Goal: Task Accomplishment & Management: Use online tool/utility

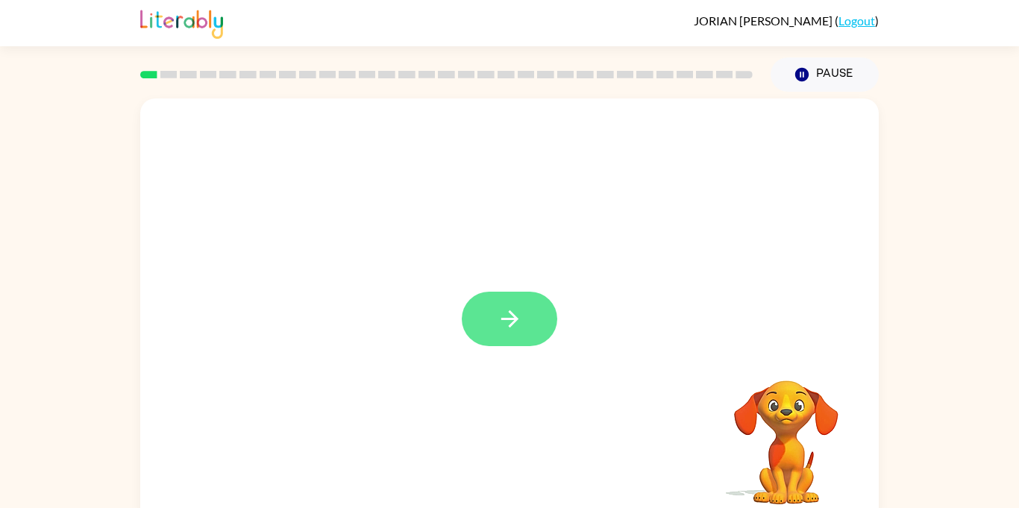
click at [532, 316] on button "button" at bounding box center [510, 319] width 96 height 54
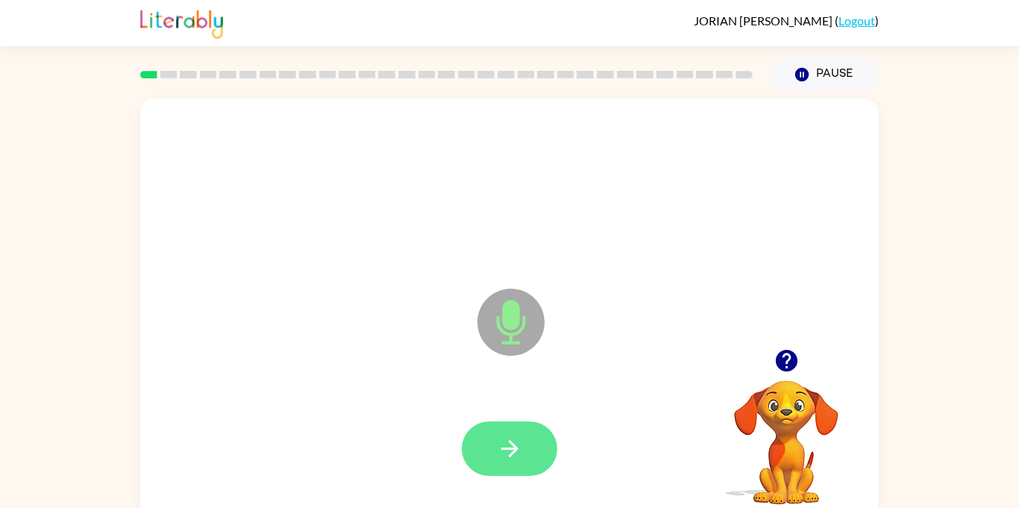
click at [527, 429] on button "button" at bounding box center [510, 449] width 96 height 54
click at [517, 447] on icon "button" at bounding box center [510, 449] width 26 height 26
click at [541, 347] on icon "Microphone The Microphone is here when it is your turn to talk" at bounding box center [586, 341] width 224 height 112
click at [535, 460] on button "button" at bounding box center [510, 449] width 96 height 54
click at [547, 442] on button "button" at bounding box center [510, 449] width 96 height 54
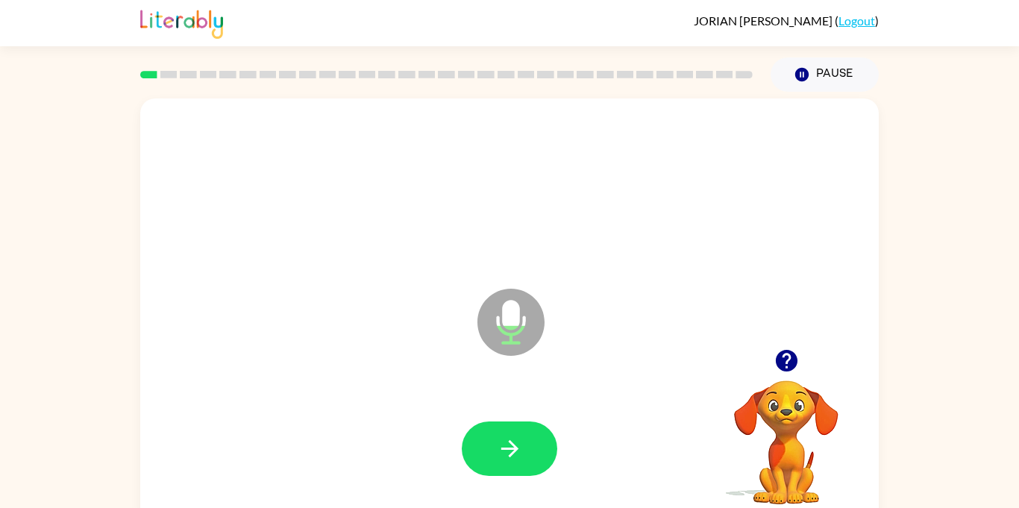
scroll to position [16, 0]
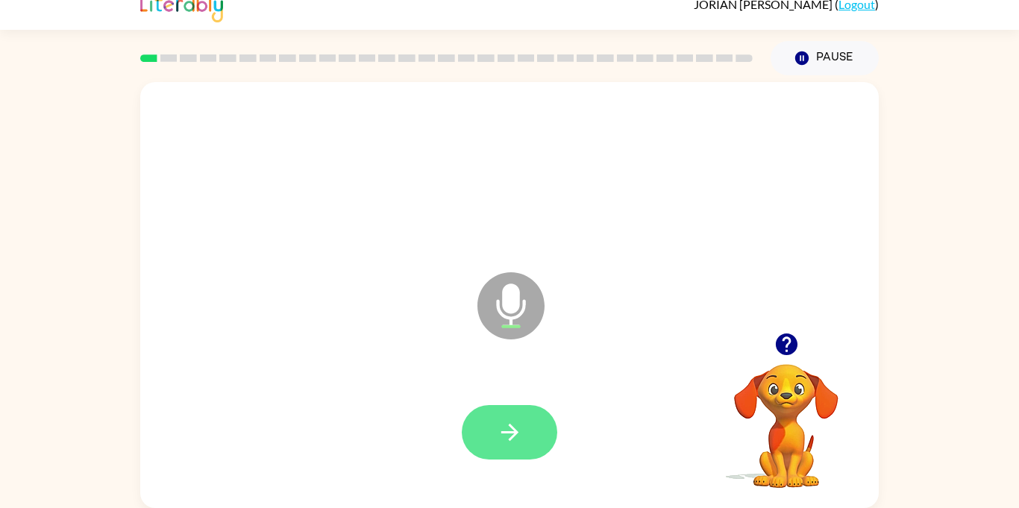
click at [540, 449] on button "button" at bounding box center [510, 432] width 96 height 54
click at [522, 437] on icon "button" at bounding box center [510, 432] width 26 height 26
click at [527, 420] on button "button" at bounding box center [510, 432] width 96 height 54
click at [537, 428] on button "button" at bounding box center [510, 432] width 96 height 54
click at [541, 436] on button "button" at bounding box center [510, 432] width 96 height 54
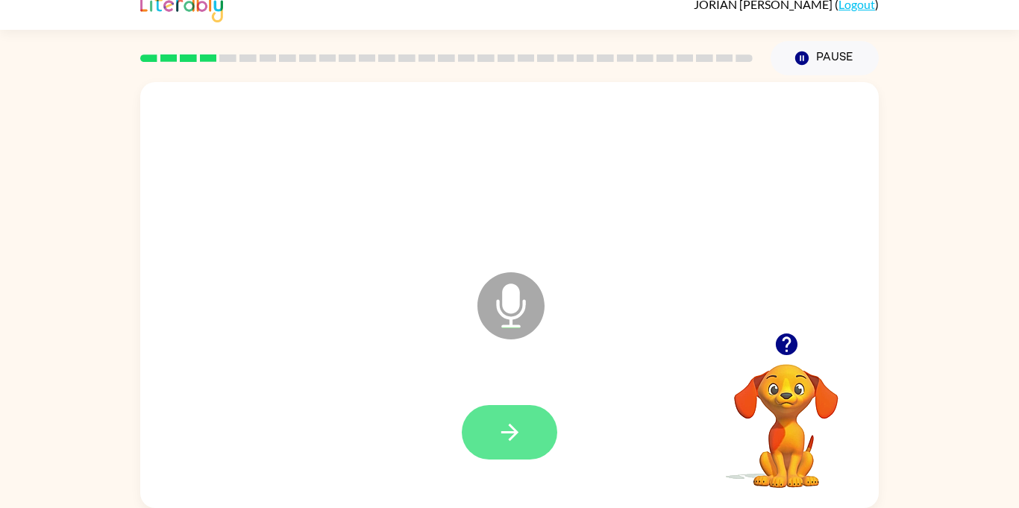
click at [505, 429] on icon "button" at bounding box center [510, 432] width 26 height 26
click at [786, 371] on video "Your browser must support playing .mp4 files to use Literably. Please try using…" at bounding box center [786, 415] width 149 height 149
click at [779, 350] on icon "button" at bounding box center [786, 345] width 22 height 22
click at [525, 431] on button "button" at bounding box center [510, 432] width 96 height 54
click at [572, 420] on div at bounding box center [509, 433] width 709 height 122
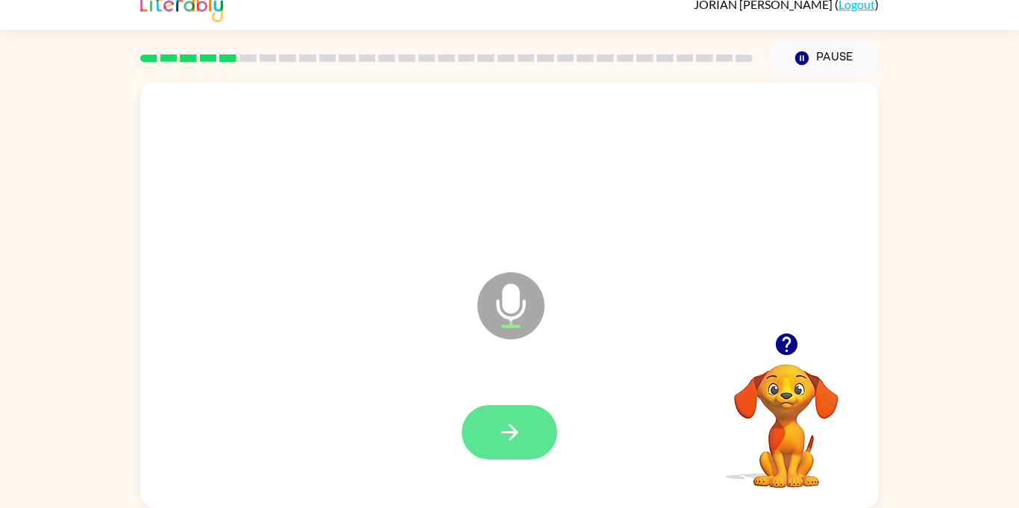
click at [531, 416] on button "button" at bounding box center [510, 432] width 96 height 54
click at [548, 425] on button "button" at bounding box center [510, 432] width 96 height 54
click at [554, 451] on div at bounding box center [510, 432] width 96 height 54
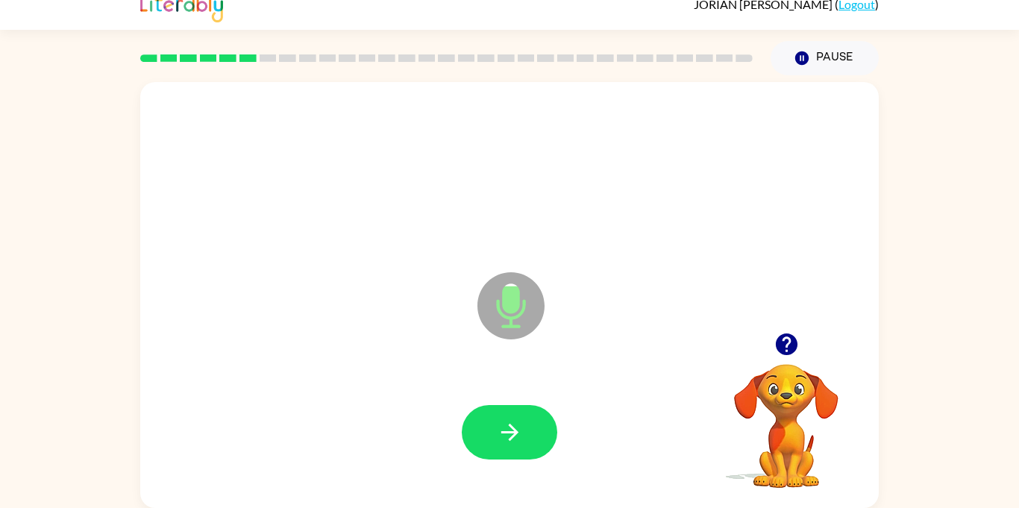
click at [567, 438] on div at bounding box center [509, 433] width 709 height 122
click at [548, 452] on button "button" at bounding box center [510, 432] width 96 height 54
click at [551, 401] on div at bounding box center [509, 433] width 709 height 122
click at [543, 418] on button "button" at bounding box center [510, 432] width 96 height 54
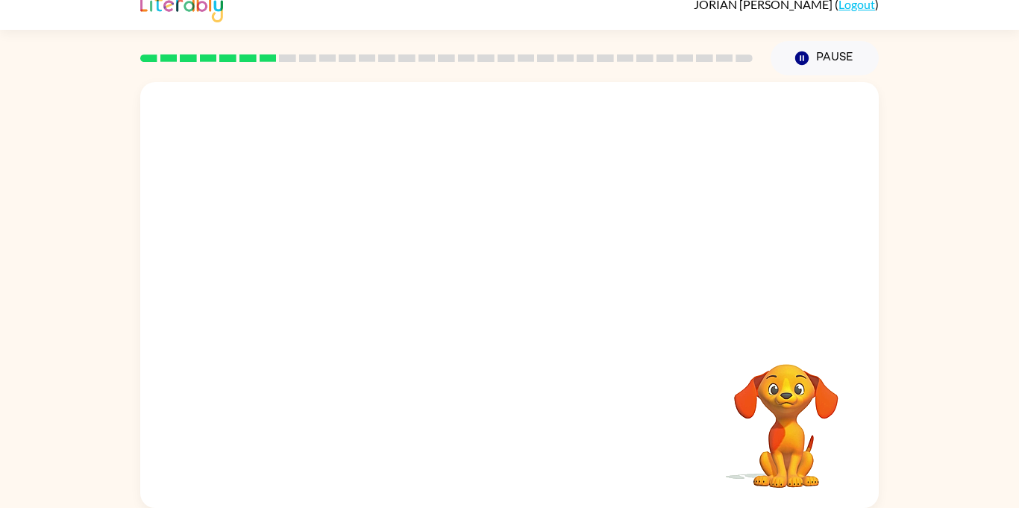
click at [256, 261] on div at bounding box center [509, 207] width 739 height 251
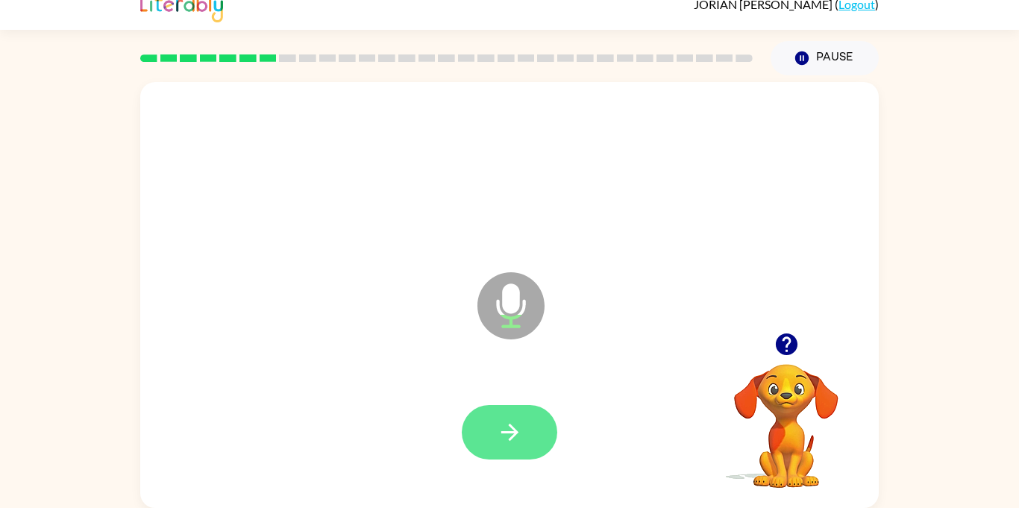
click at [531, 424] on button "button" at bounding box center [510, 432] width 96 height 54
click at [547, 390] on div at bounding box center [509, 433] width 709 height 122
click at [537, 419] on button "button" at bounding box center [510, 432] width 96 height 54
click at [528, 428] on button "button" at bounding box center [510, 432] width 96 height 54
click at [554, 419] on button "button" at bounding box center [510, 432] width 96 height 54
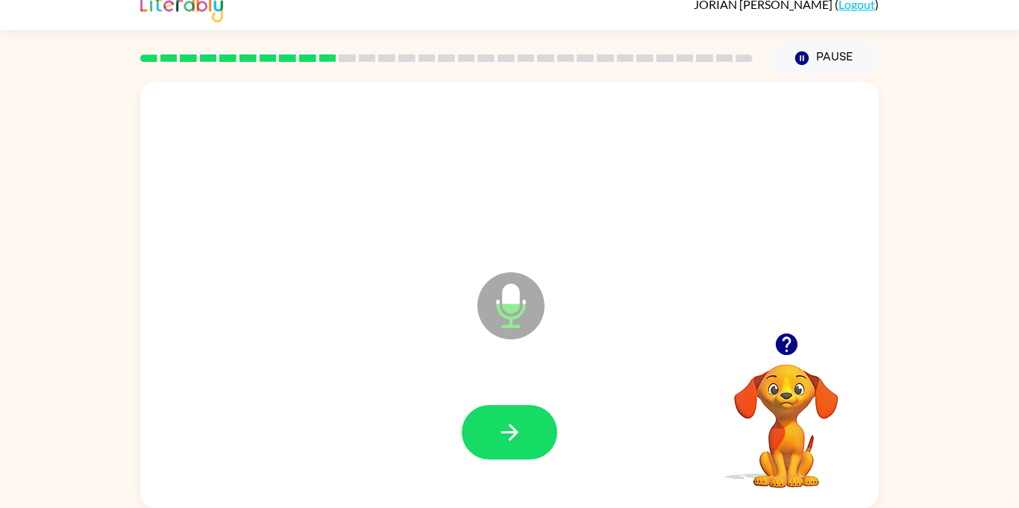
click at [564, 413] on div at bounding box center [509, 433] width 709 height 122
click at [529, 422] on button "button" at bounding box center [510, 432] width 96 height 54
click at [525, 423] on button "button" at bounding box center [510, 432] width 96 height 54
click at [822, 355] on div at bounding box center [786, 344] width 149 height 38
click at [787, 354] on icon "button" at bounding box center [786, 345] width 22 height 22
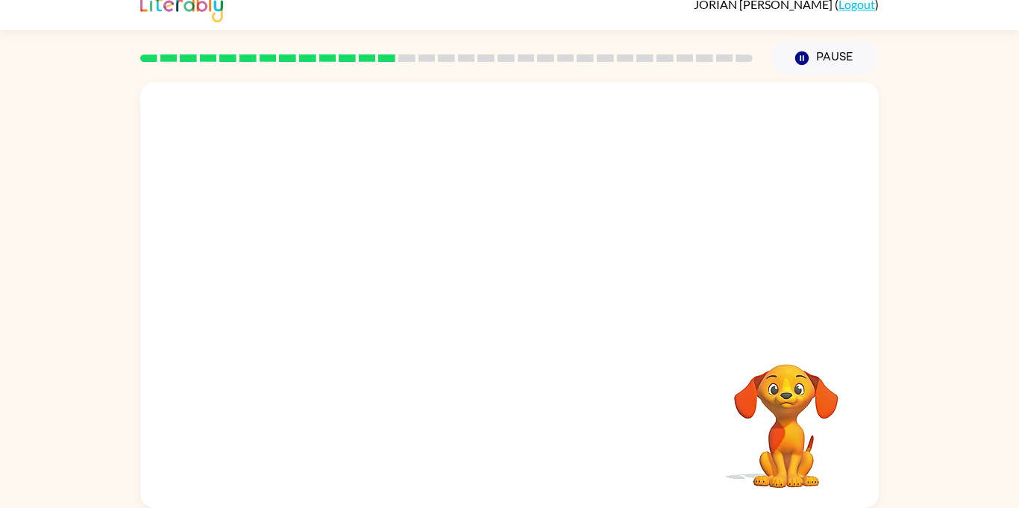
click at [857, 384] on video "Your browser must support playing .mp4 files to use Literably. Please try using…" at bounding box center [786, 415] width 149 height 149
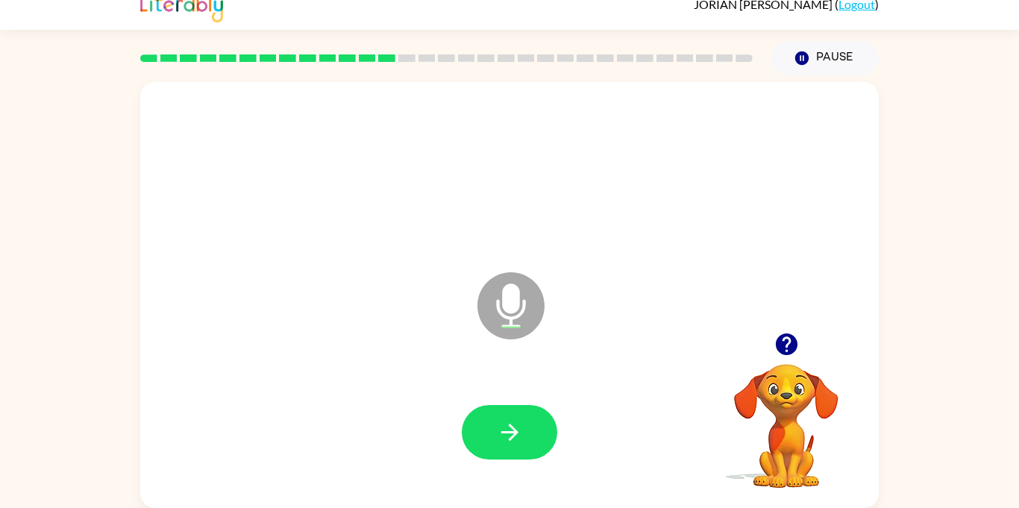
click at [798, 351] on icon "button" at bounding box center [787, 344] width 26 height 26
click at [541, 426] on button "button" at bounding box center [510, 432] width 96 height 54
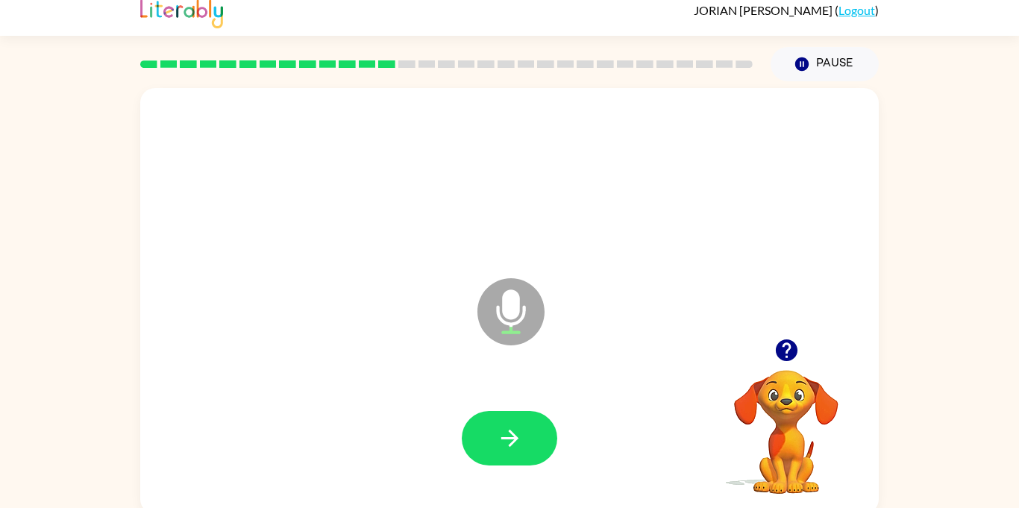
scroll to position [0, 0]
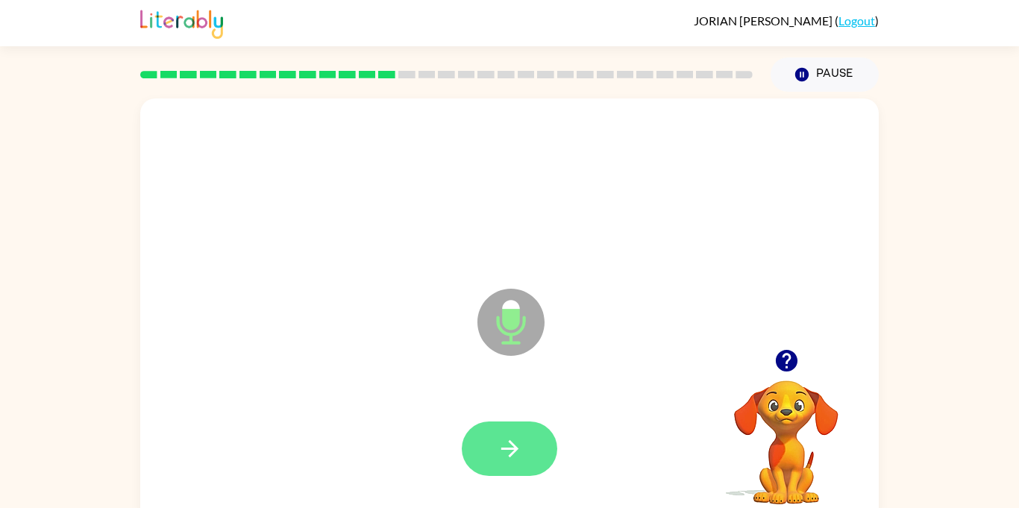
click at [535, 444] on button "button" at bounding box center [510, 449] width 96 height 54
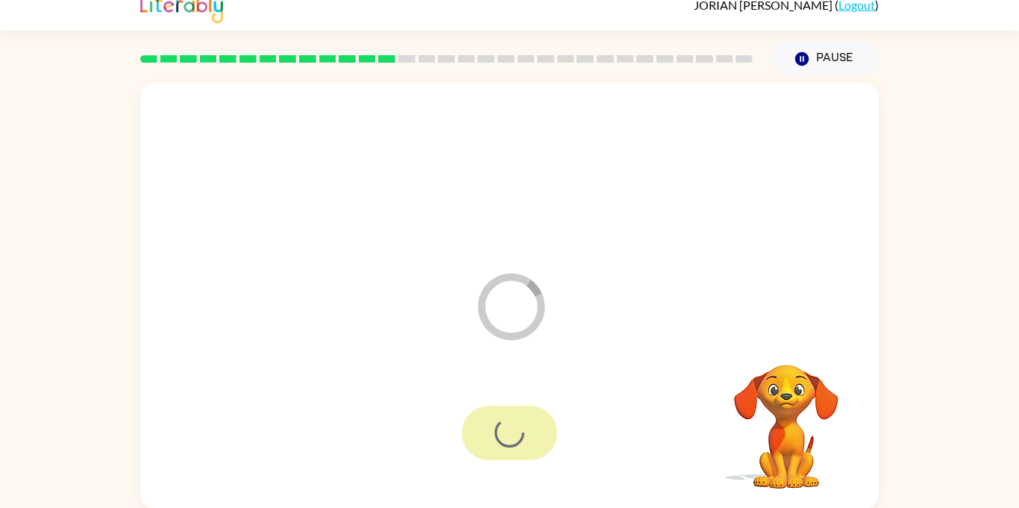
scroll to position [14, 0]
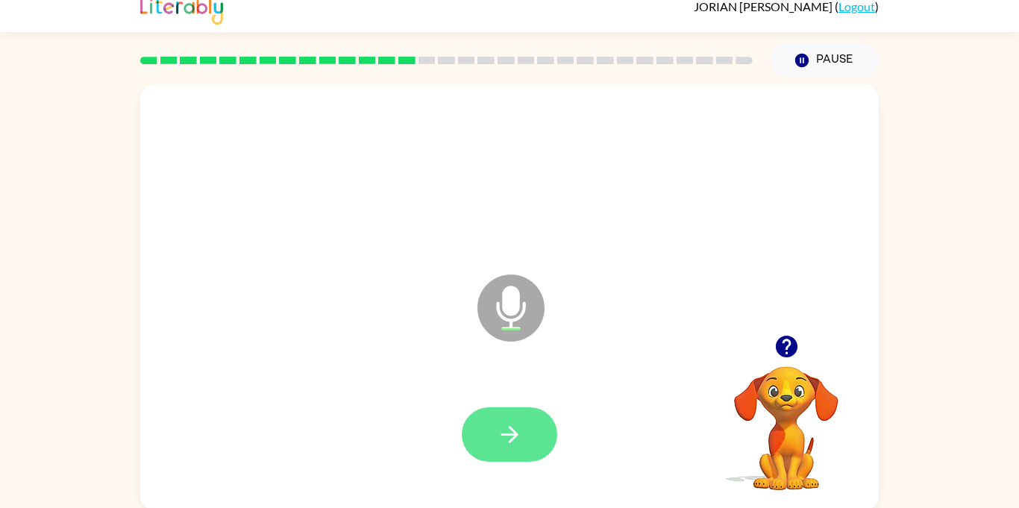
click at [539, 443] on button "button" at bounding box center [510, 434] width 96 height 54
click at [523, 422] on button "button" at bounding box center [510, 434] width 96 height 54
click at [554, 425] on button "button" at bounding box center [510, 434] width 96 height 54
click at [504, 436] on icon "button" at bounding box center [510, 435] width 26 height 26
click at [533, 419] on button "button" at bounding box center [510, 434] width 96 height 54
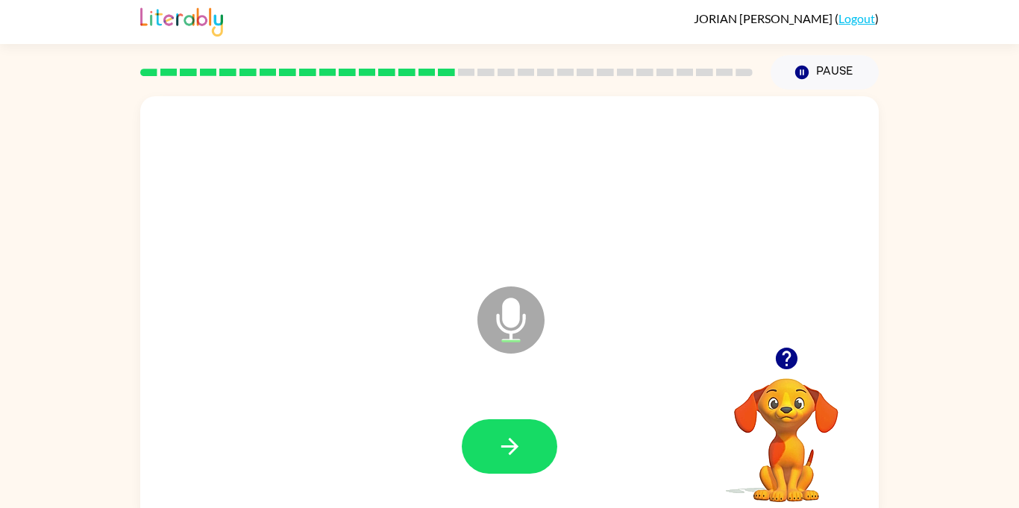
scroll to position [0, 0]
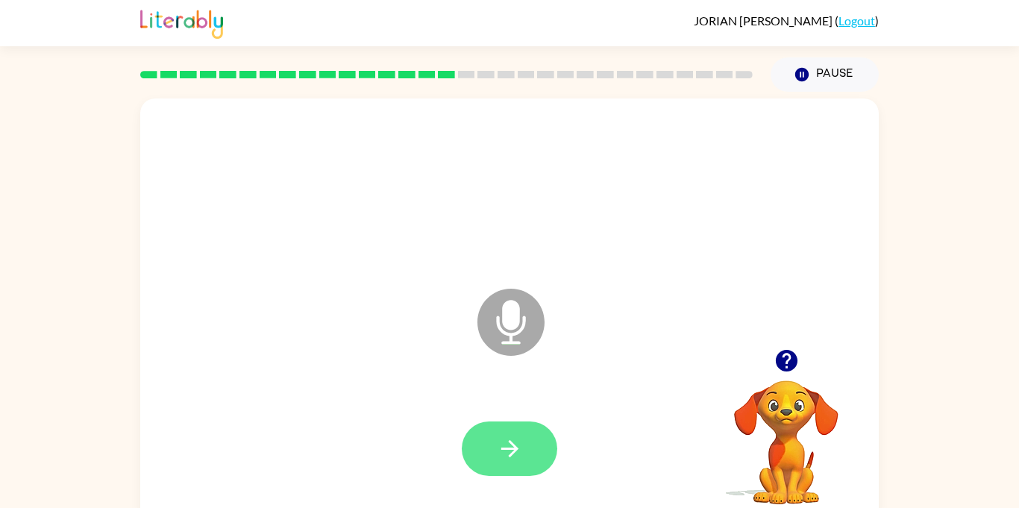
click at [513, 456] on icon "button" at bounding box center [510, 449] width 26 height 26
click at [553, 435] on button "button" at bounding box center [510, 449] width 96 height 54
click at [550, 437] on button "button" at bounding box center [510, 449] width 96 height 54
click at [525, 449] on button "button" at bounding box center [510, 449] width 96 height 54
click at [537, 432] on button "button" at bounding box center [510, 449] width 96 height 54
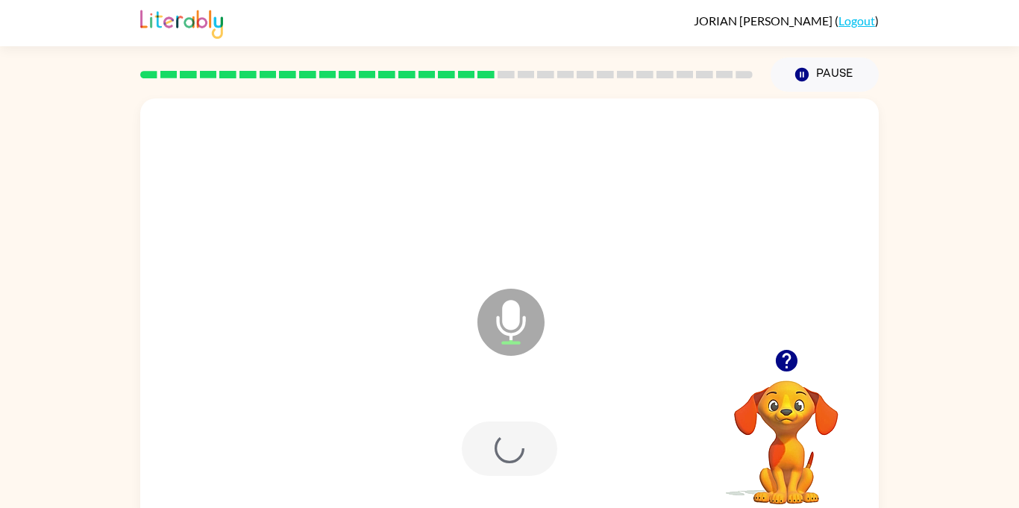
click at [539, 472] on div at bounding box center [510, 449] width 96 height 54
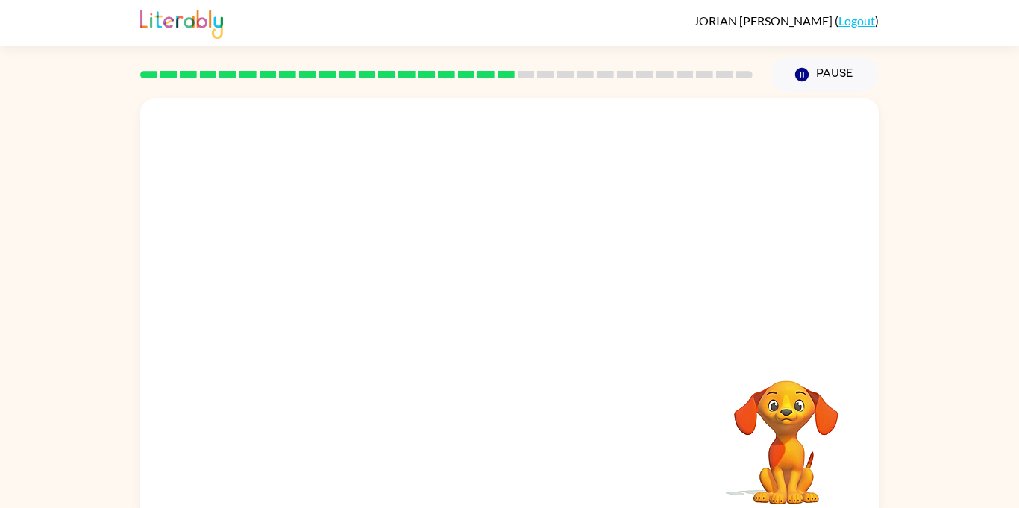
scroll to position [16, 0]
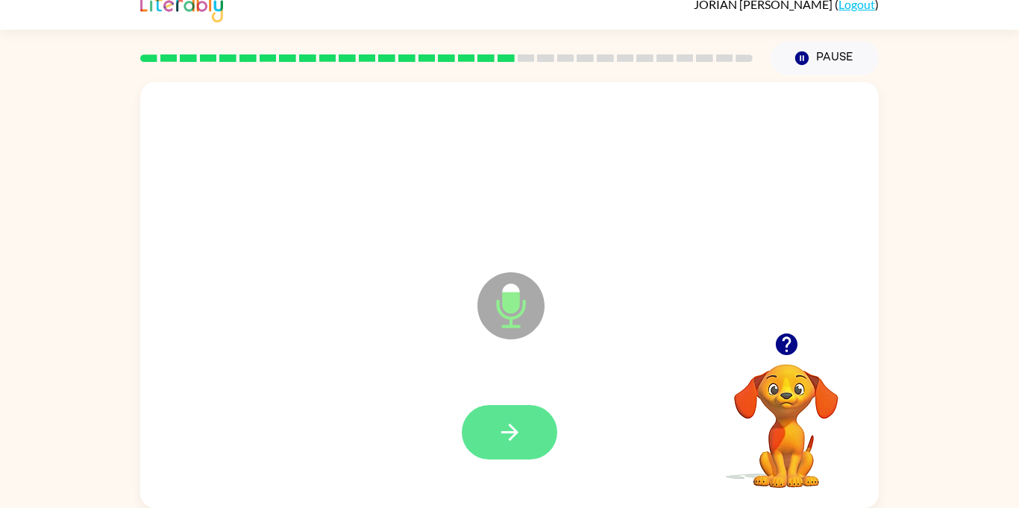
click at [531, 443] on button "button" at bounding box center [510, 432] width 96 height 54
click at [514, 446] on button "button" at bounding box center [510, 432] width 96 height 54
click at [520, 429] on icon "button" at bounding box center [510, 432] width 26 height 26
click at [529, 446] on button "button" at bounding box center [510, 432] width 96 height 54
click at [531, 432] on button "button" at bounding box center [510, 432] width 96 height 54
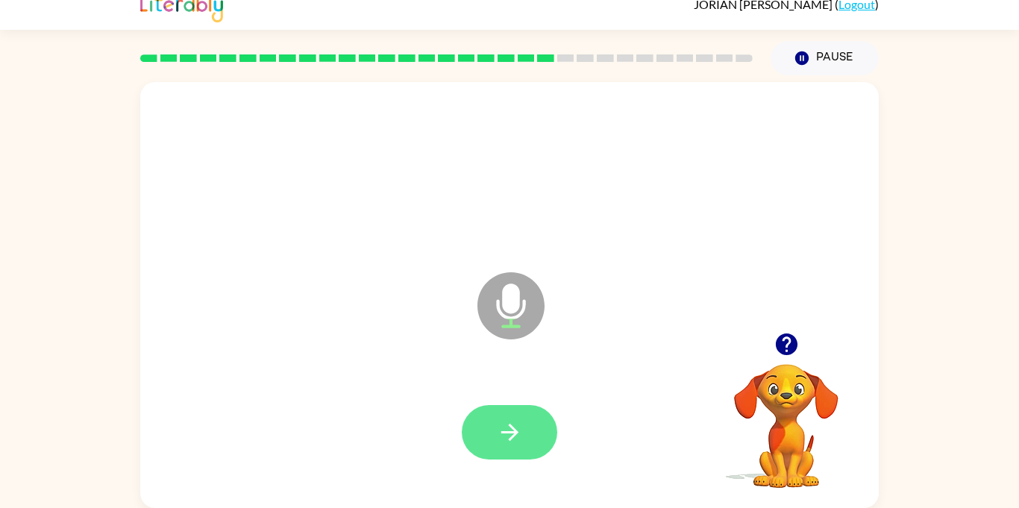
click at [534, 437] on button "button" at bounding box center [510, 432] width 96 height 54
click at [535, 449] on button "button" at bounding box center [510, 432] width 96 height 54
click at [530, 415] on button "button" at bounding box center [510, 432] width 96 height 54
click at [501, 446] on button "button" at bounding box center [510, 432] width 96 height 54
click at [501, 440] on icon "button" at bounding box center [510, 432] width 26 height 26
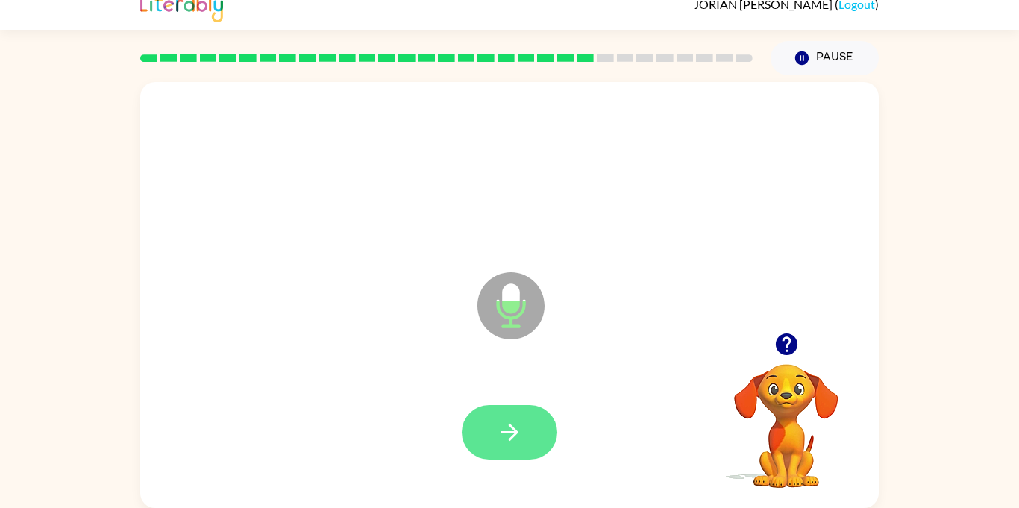
click at [536, 440] on button "button" at bounding box center [510, 432] width 96 height 54
click at [529, 436] on button "button" at bounding box center [510, 432] width 96 height 54
click at [531, 415] on button "button" at bounding box center [510, 432] width 96 height 54
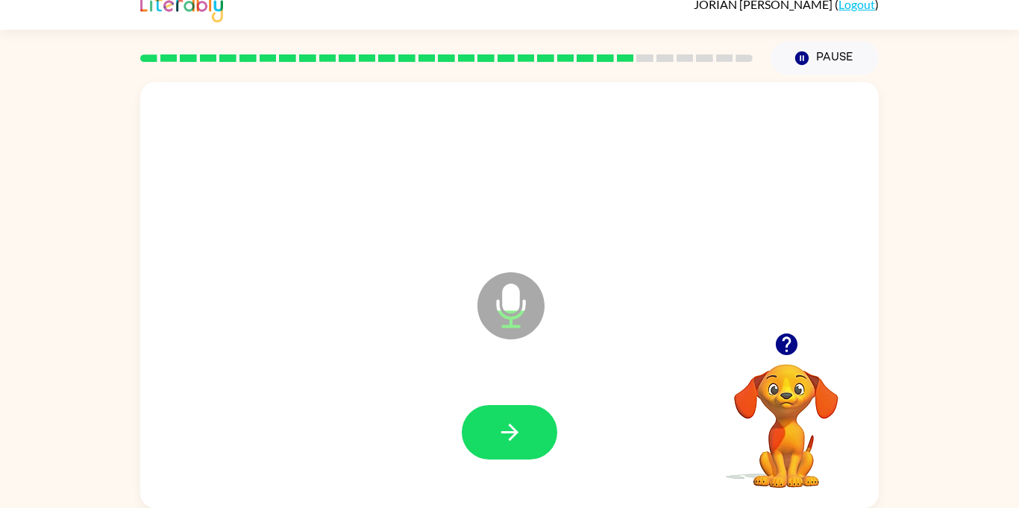
click at [784, 334] on icon "button" at bounding box center [786, 345] width 22 height 22
click at [522, 440] on icon "button" at bounding box center [510, 432] width 26 height 26
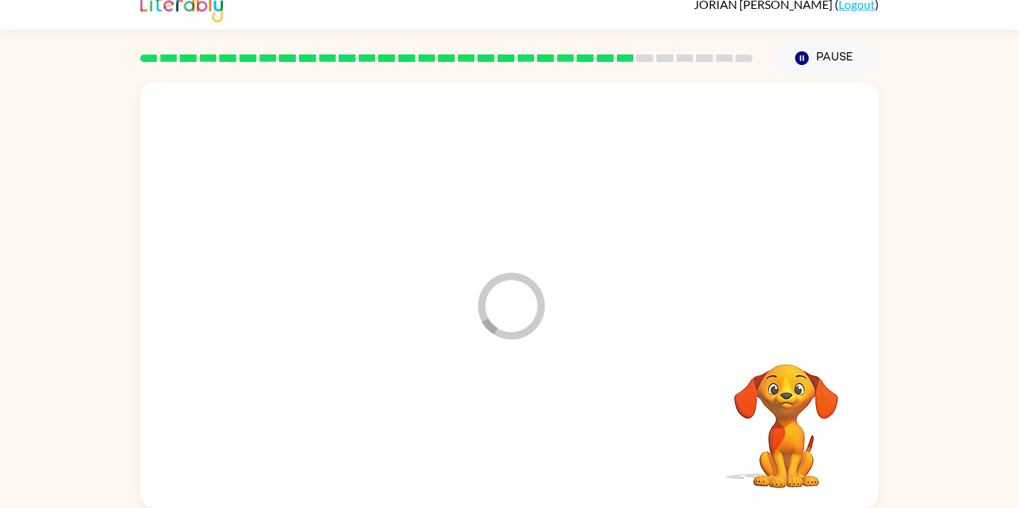
click at [531, 455] on div at bounding box center [509, 433] width 709 height 122
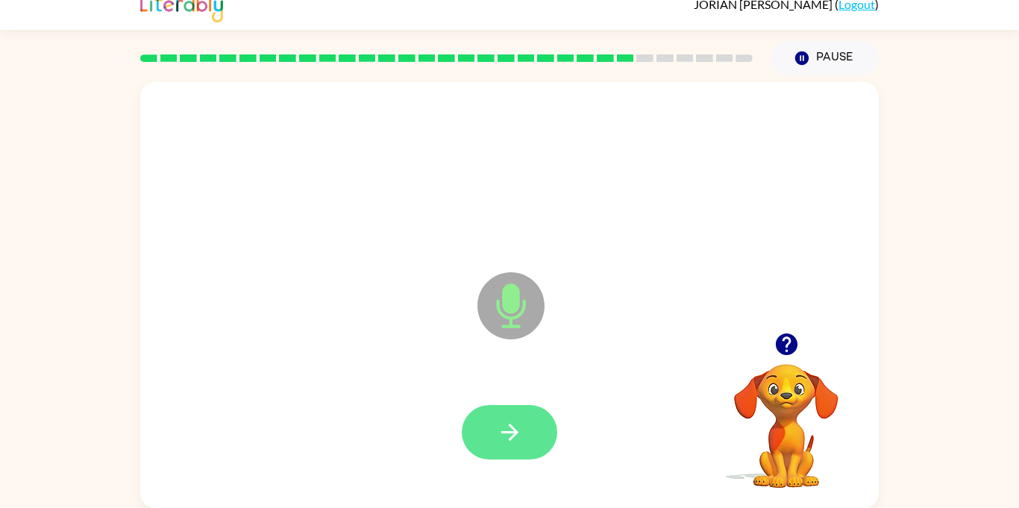
click at [501, 419] on icon "button" at bounding box center [510, 432] width 26 height 26
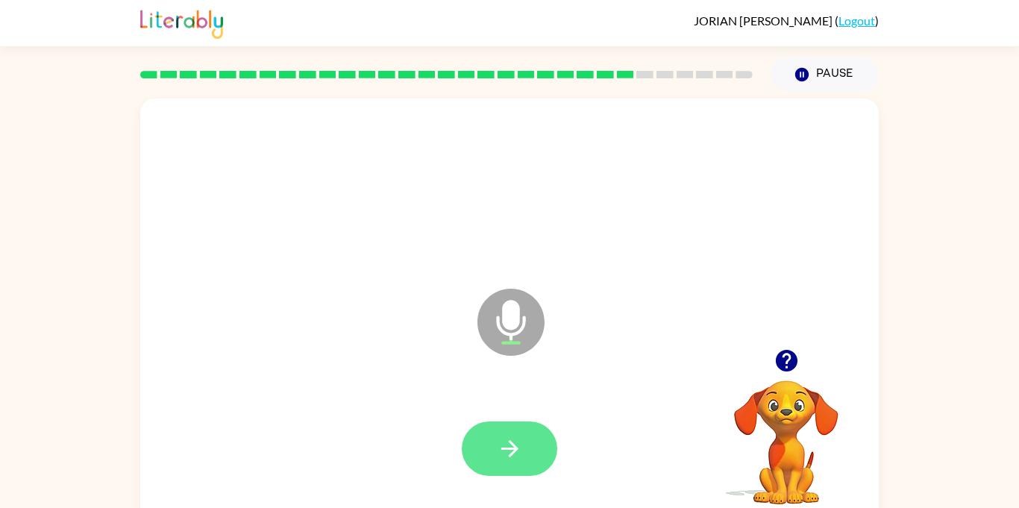
click at [528, 449] on button "button" at bounding box center [510, 449] width 96 height 54
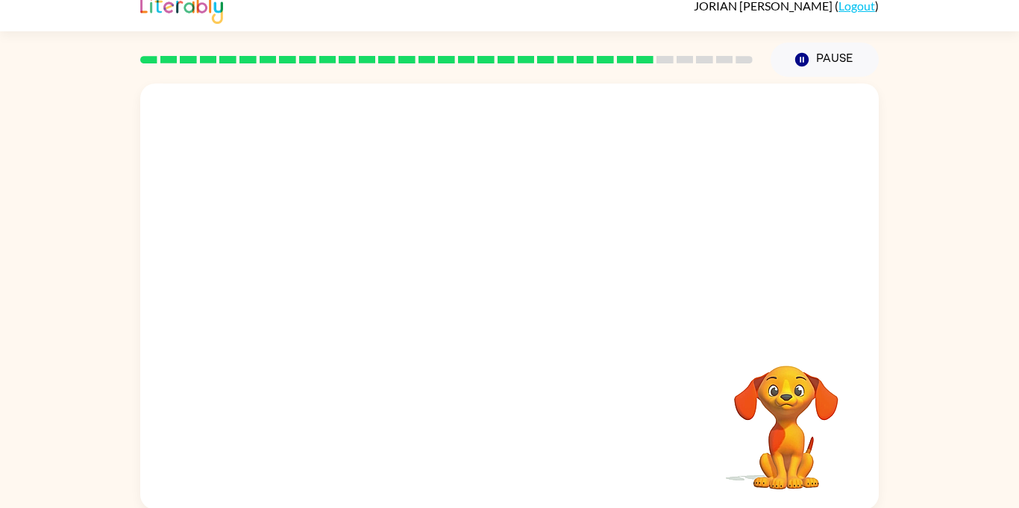
scroll to position [16, 0]
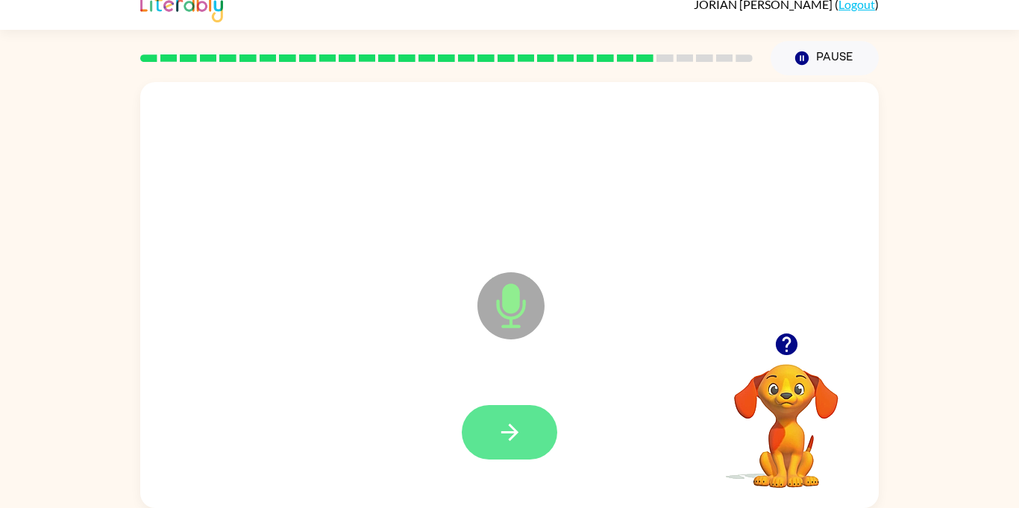
click at [534, 446] on button "button" at bounding box center [510, 432] width 96 height 54
click at [532, 435] on button "button" at bounding box center [510, 432] width 96 height 54
click at [557, 442] on div at bounding box center [510, 432] width 96 height 54
click at [519, 428] on icon "button" at bounding box center [510, 432] width 26 height 26
click at [510, 432] on icon "button" at bounding box center [509, 432] width 17 height 17
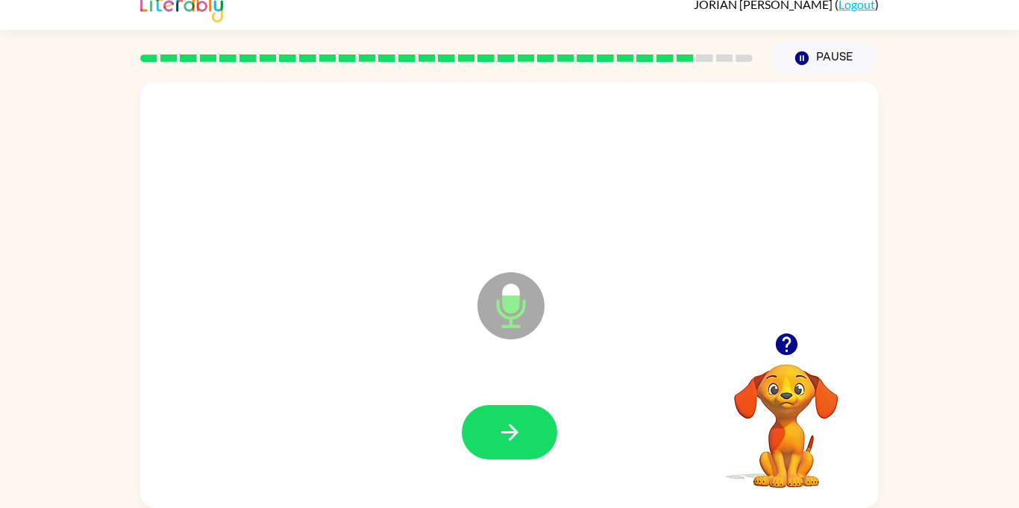
click at [566, 481] on div at bounding box center [509, 433] width 709 height 122
click at [552, 426] on button "button" at bounding box center [510, 432] width 96 height 54
click at [534, 424] on button "button" at bounding box center [510, 432] width 96 height 54
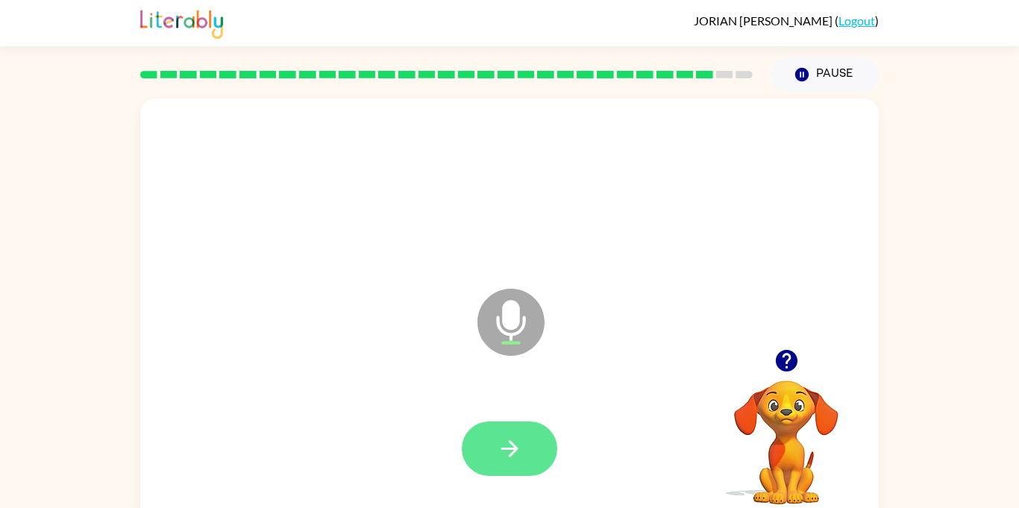
click at [547, 453] on button "button" at bounding box center [510, 449] width 96 height 54
click at [523, 434] on button "button" at bounding box center [510, 449] width 96 height 54
click at [534, 462] on button "button" at bounding box center [510, 449] width 96 height 54
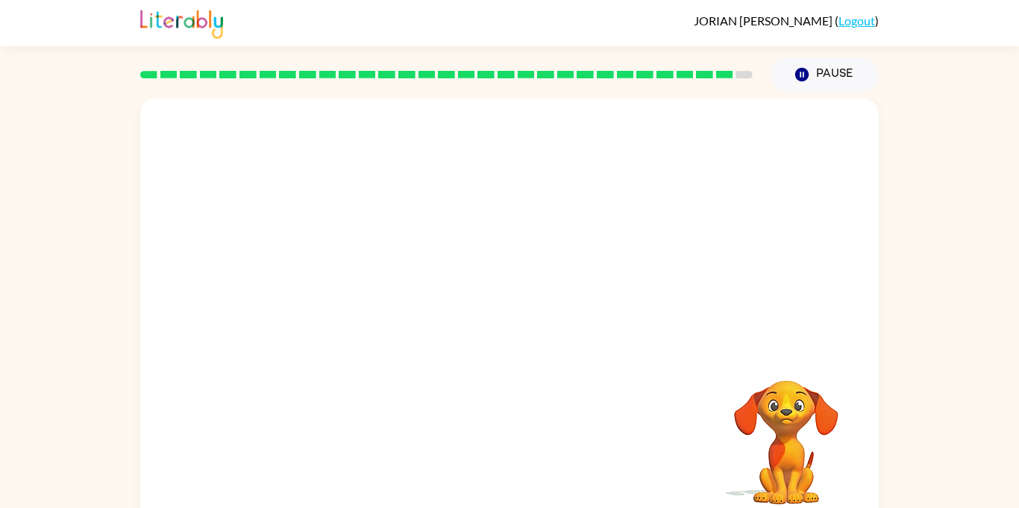
click at [854, 343] on div at bounding box center [509, 319] width 709 height 122
click at [794, 446] on video "Your browser must support playing .mp4 files to use Literably. Please try using…" at bounding box center [786, 431] width 149 height 149
click at [825, 442] on video "Your browser must support playing .mp4 files to use Literably. Please try using…" at bounding box center [786, 431] width 149 height 149
click at [790, 479] on video "Your browser must support playing .mp4 files to use Literably. Please try using…" at bounding box center [786, 431] width 149 height 149
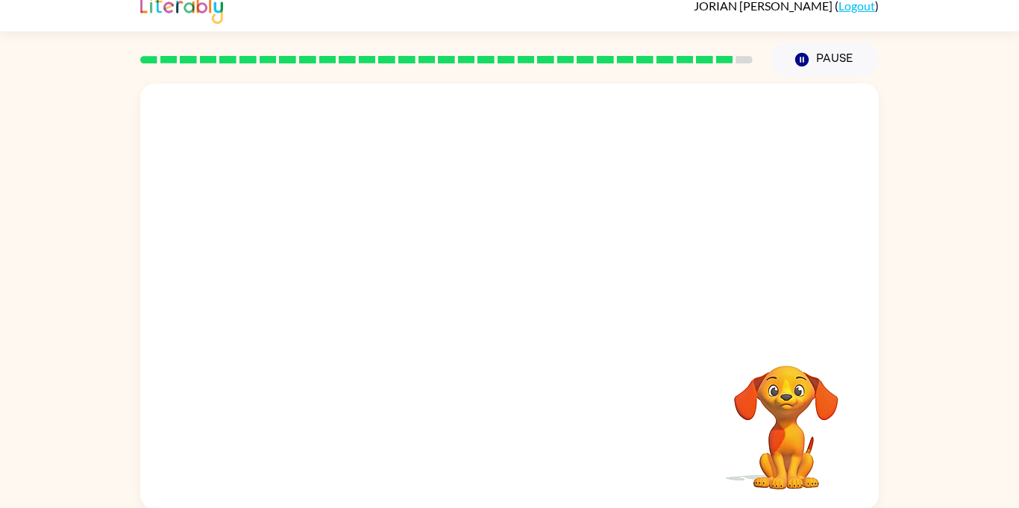
scroll to position [16, 0]
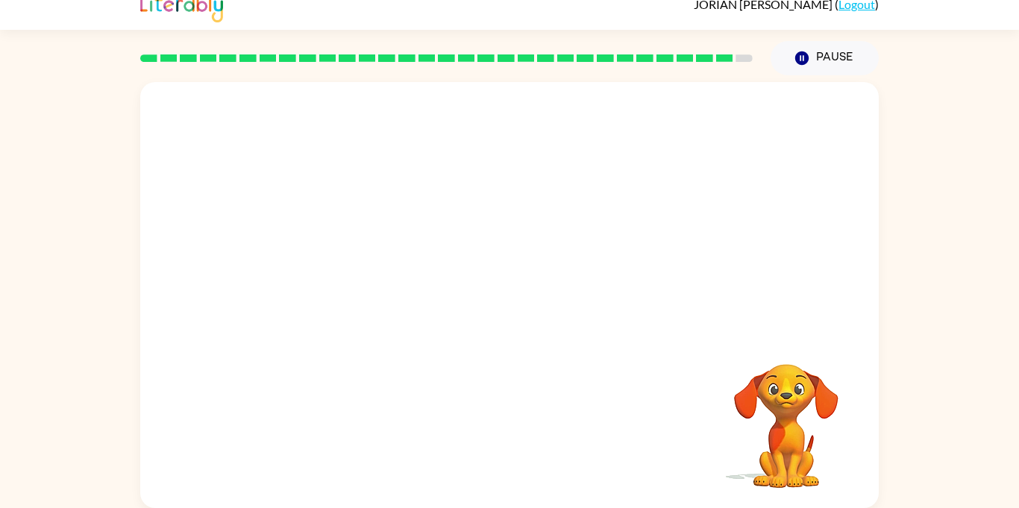
click at [768, 398] on video "Your browser must support playing .mp4 files to use Literably. Please try using…" at bounding box center [786, 415] width 149 height 149
click at [805, 46] on button "Pause Pause" at bounding box center [825, 58] width 108 height 34
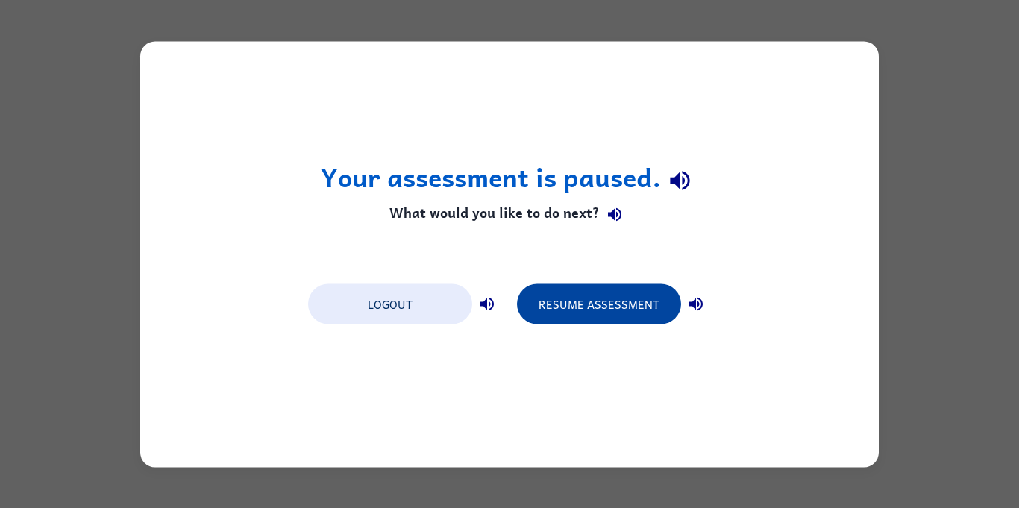
click at [546, 307] on button "Resume Assessment" at bounding box center [599, 304] width 164 height 40
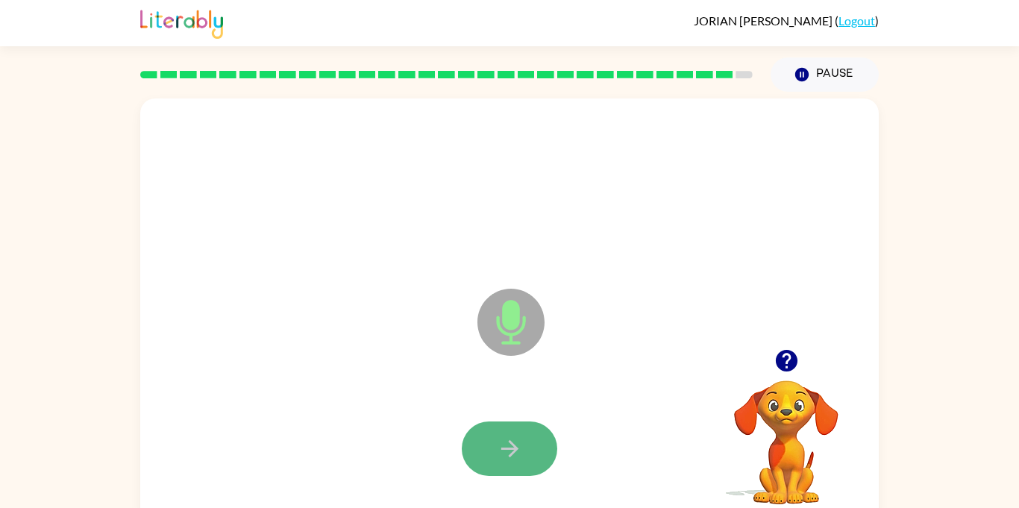
click at [551, 448] on button "button" at bounding box center [510, 449] width 96 height 54
click at [509, 448] on icon "button" at bounding box center [509, 448] width 17 height 17
